Goal: Task Accomplishment & Management: Manage account settings

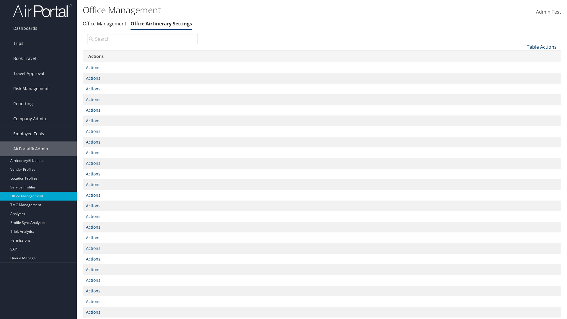
click at [542, 47] on link "Table Actions" at bounding box center [542, 47] width 30 height 7
click at [522, 66] on link "Page Length" at bounding box center [523, 66] width 78 height 10
click at [522, 67] on link "25" at bounding box center [523, 67] width 78 height 10
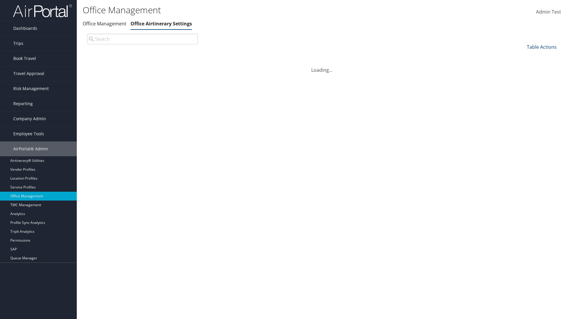
click at [542, 47] on link "Table Actions" at bounding box center [542, 47] width 30 height 7
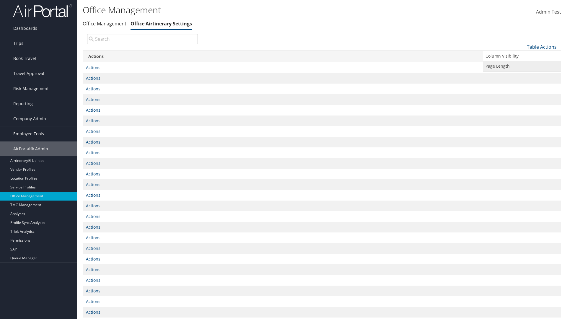
click at [522, 66] on link "Page Length" at bounding box center [523, 66] width 78 height 10
click at [522, 77] on link "50" at bounding box center [523, 77] width 78 height 10
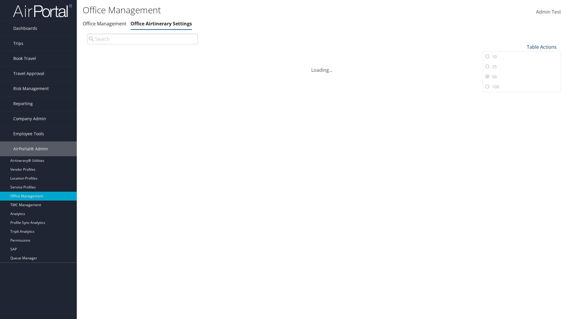
click at [542, 44] on link "Table Actions" at bounding box center [542, 47] width 30 height 7
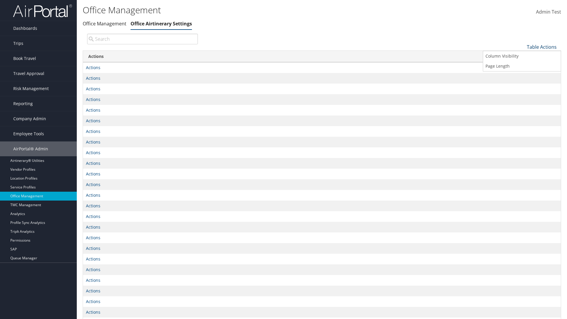
scroll to position [20, 0]
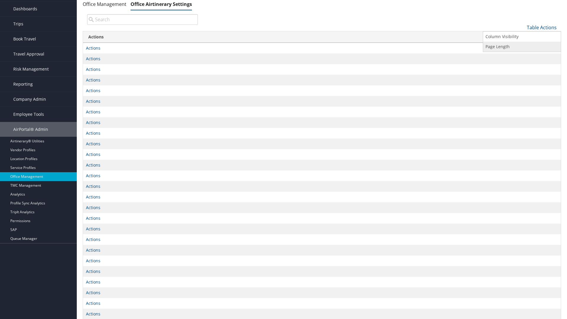
click at [522, 46] on link "Page Length" at bounding box center [523, 47] width 78 height 10
click at [522, 67] on link "100" at bounding box center [523, 67] width 78 height 10
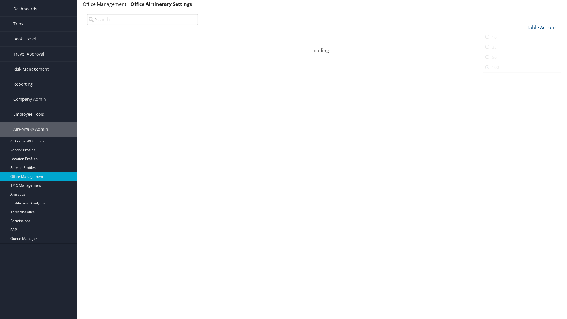
scroll to position [0, 0]
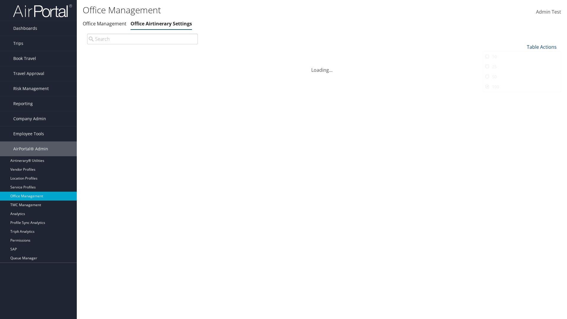
click at [542, 44] on link "Table Actions" at bounding box center [542, 47] width 30 height 7
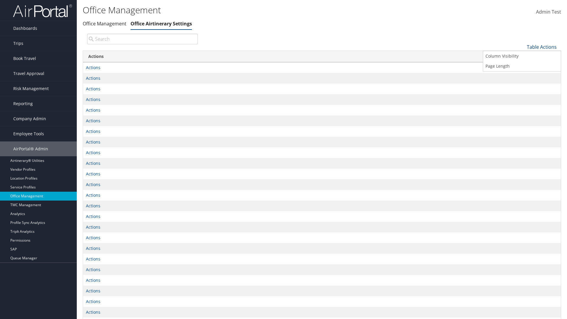
scroll to position [43, 0]
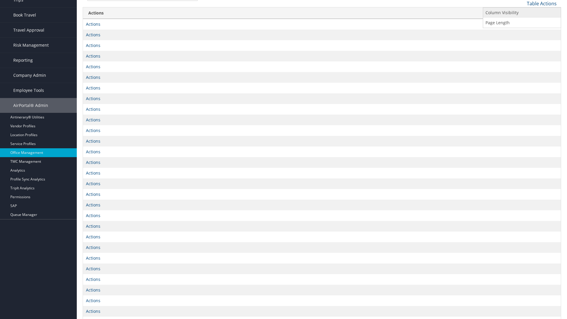
click at [522, 12] on link "Column Visibility" at bounding box center [523, 13] width 78 height 10
